Goal: Find specific page/section: Find specific page/section

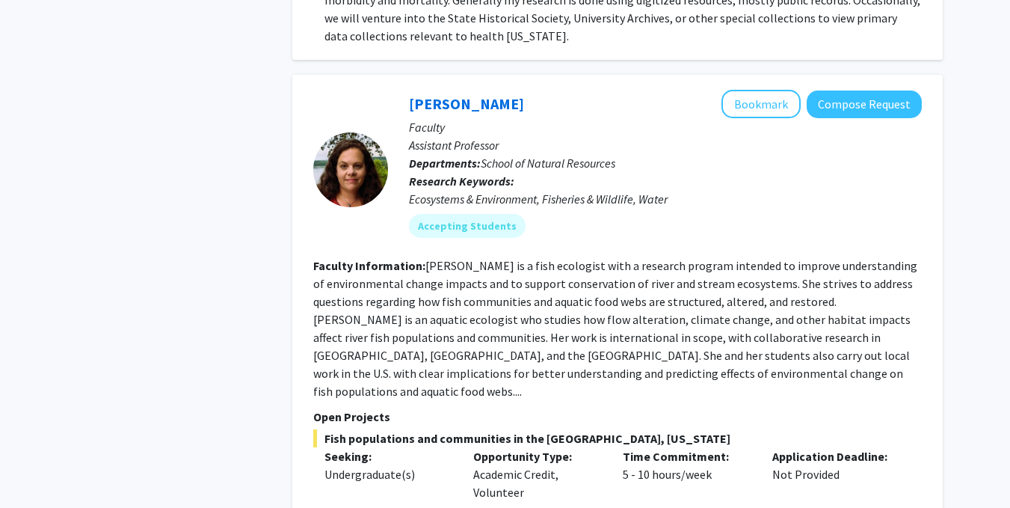
scroll to position [6554, 0]
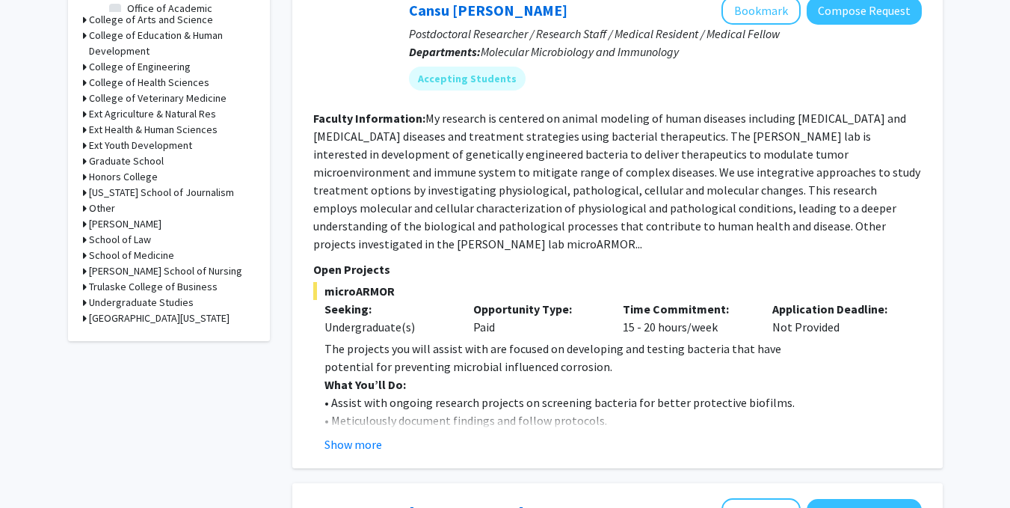
scroll to position [652, 0]
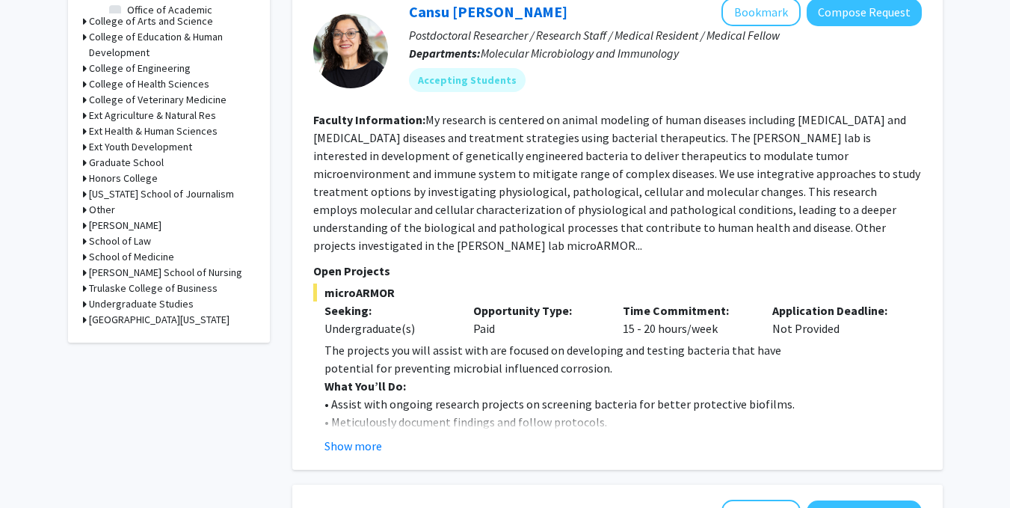
click at [505, 302] on p "Opportunity Type:" at bounding box center [536, 310] width 127 height 18
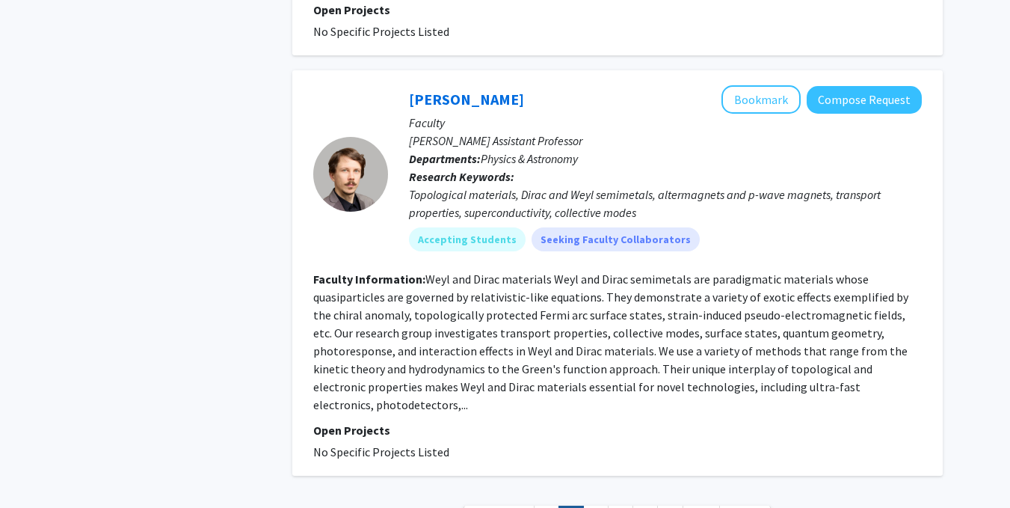
scroll to position [4121, 0]
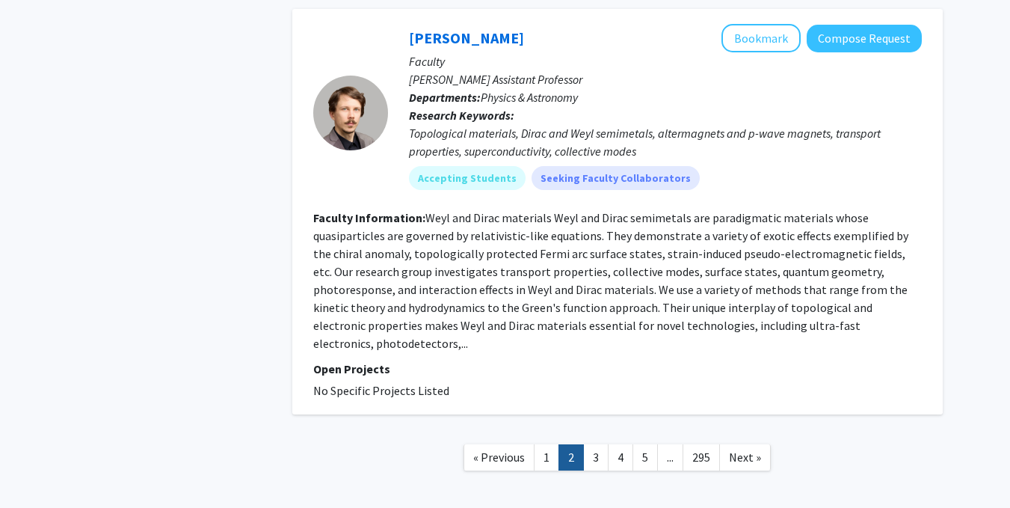
click at [597, 444] on link "3" at bounding box center [595, 457] width 25 height 26
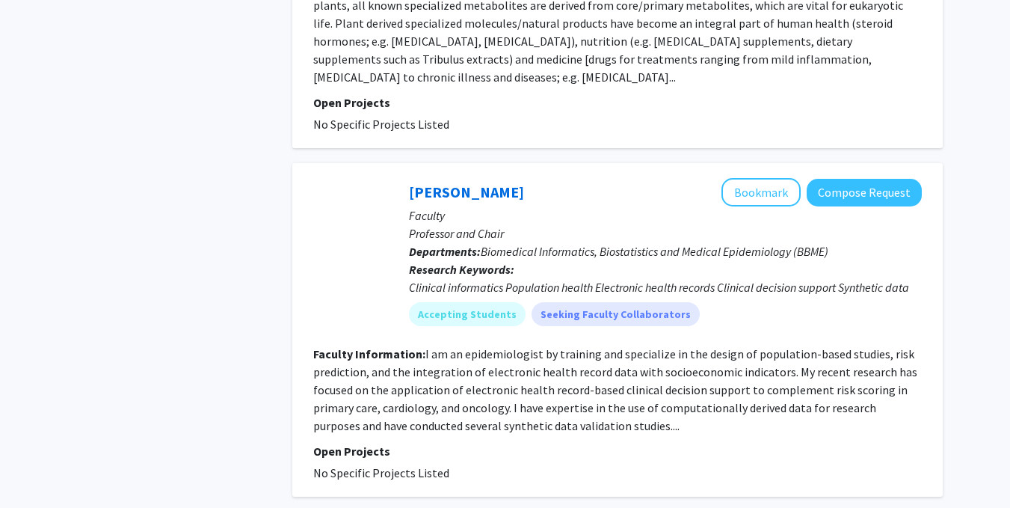
scroll to position [3142, 0]
